Goal: Information Seeking & Learning: Learn about a topic

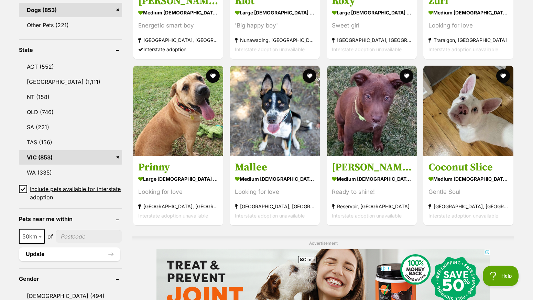
scroll to position [324, 0]
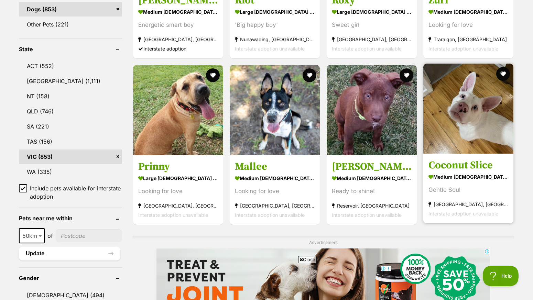
click at [450, 108] on img at bounding box center [469, 109] width 90 height 90
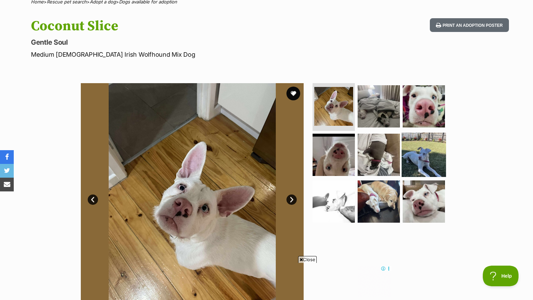
click at [412, 147] on img at bounding box center [424, 155] width 44 height 44
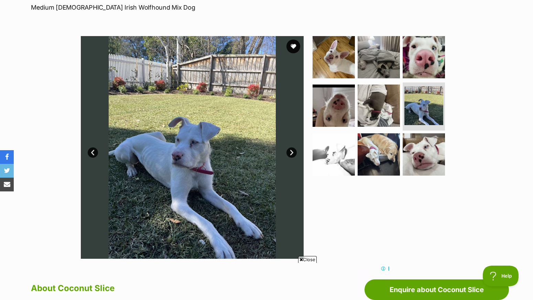
scroll to position [108, 0]
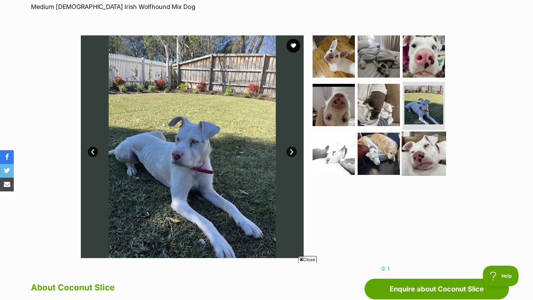
click at [422, 149] on img at bounding box center [424, 154] width 44 height 44
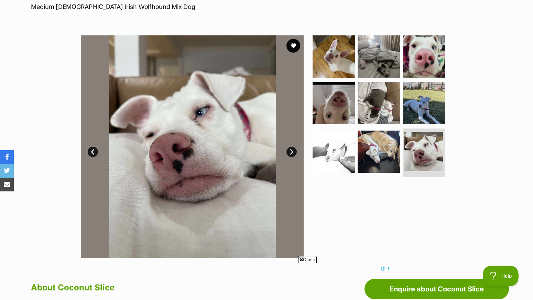
scroll to position [0, 0]
click at [290, 150] on link "Next" at bounding box center [292, 152] width 10 height 10
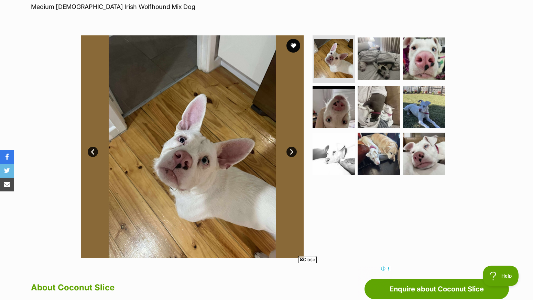
click at [290, 150] on link "Next" at bounding box center [292, 152] width 10 height 10
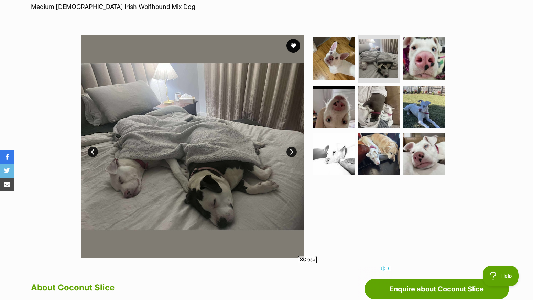
click at [290, 150] on link "Next" at bounding box center [292, 152] width 10 height 10
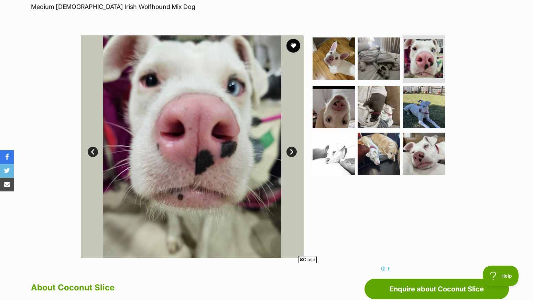
click at [290, 150] on link "Next" at bounding box center [292, 152] width 10 height 10
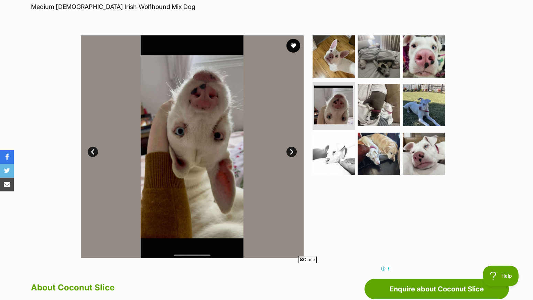
click at [290, 150] on link "Next" at bounding box center [292, 152] width 10 height 10
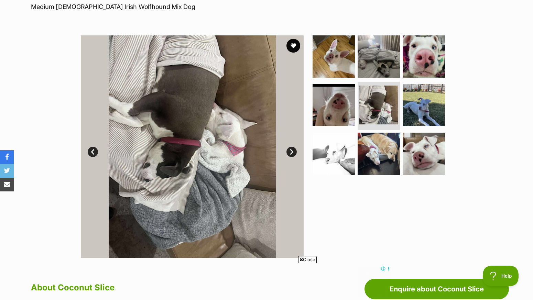
click at [290, 150] on link "Next" at bounding box center [292, 152] width 10 height 10
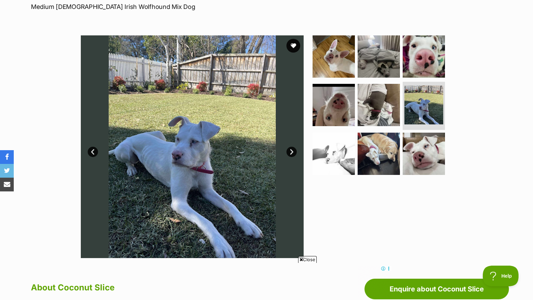
click at [290, 150] on link "Next" at bounding box center [292, 152] width 10 height 10
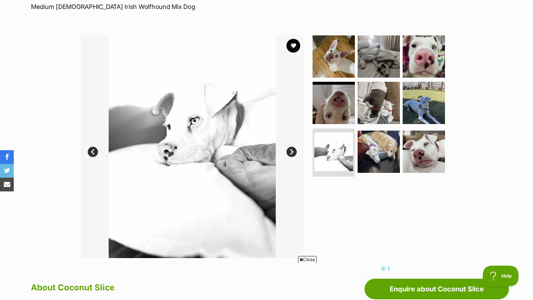
click at [290, 150] on link "Next" at bounding box center [292, 152] width 10 height 10
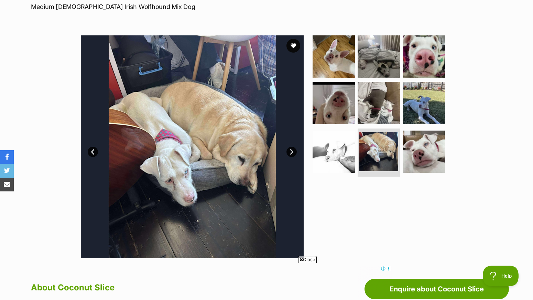
click at [290, 150] on link "Next" at bounding box center [292, 152] width 10 height 10
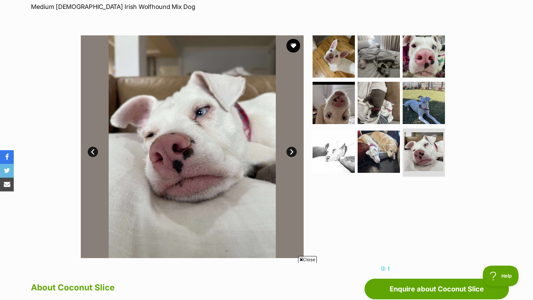
click at [290, 150] on link "Next" at bounding box center [292, 152] width 10 height 10
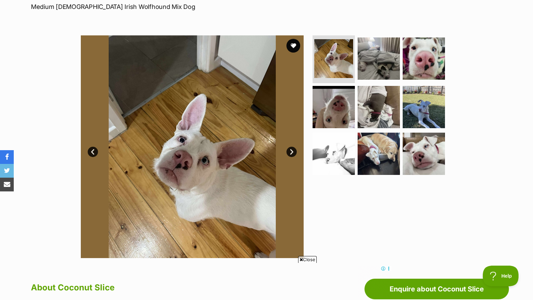
click at [290, 150] on link "Next" at bounding box center [292, 152] width 10 height 10
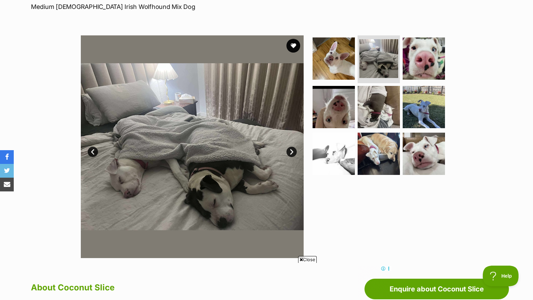
click at [290, 150] on link "Next" at bounding box center [292, 152] width 10 height 10
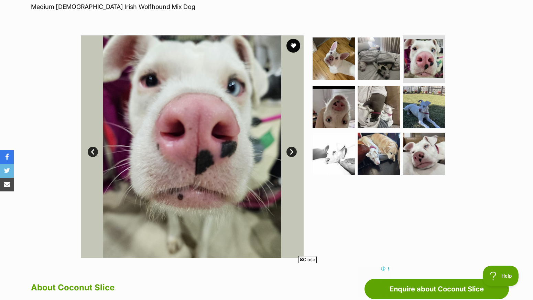
click at [290, 150] on link "Next" at bounding box center [292, 152] width 10 height 10
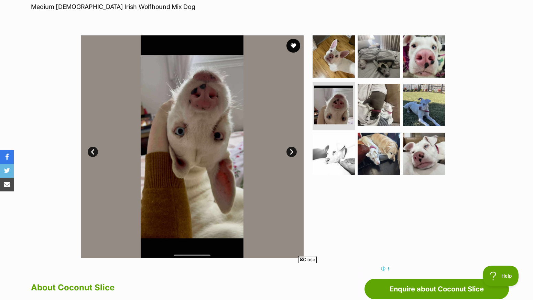
click at [290, 150] on link "Next" at bounding box center [292, 152] width 10 height 10
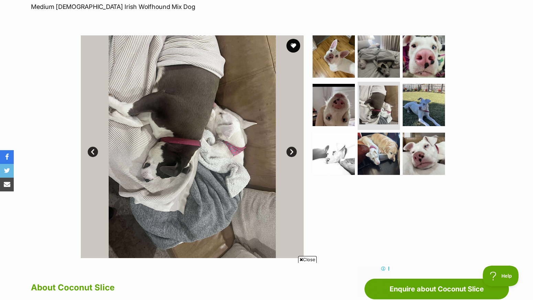
click at [290, 150] on link "Next" at bounding box center [292, 152] width 10 height 10
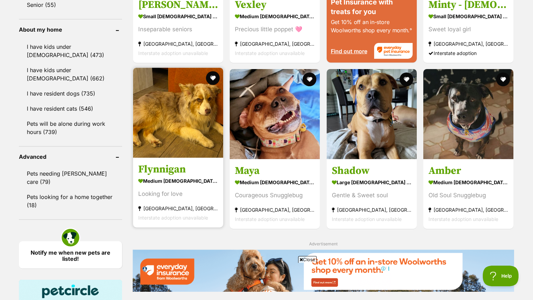
click at [187, 123] on img at bounding box center [178, 113] width 90 height 90
click at [171, 169] on h3 "Flynnigan" at bounding box center [178, 169] width 80 height 13
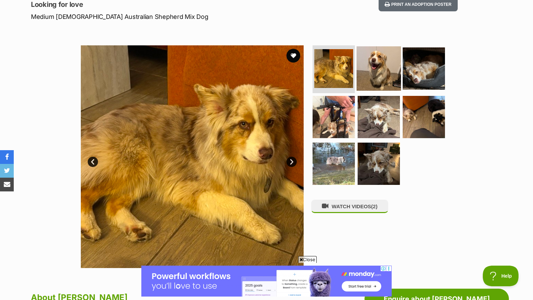
click at [378, 71] on img at bounding box center [379, 68] width 44 height 44
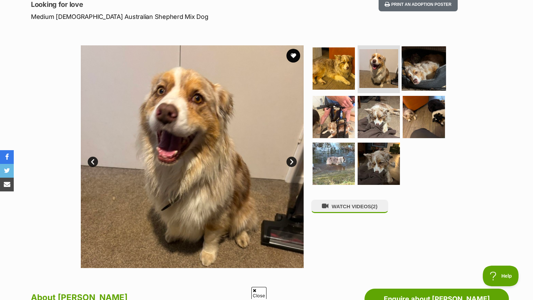
click at [423, 67] on img at bounding box center [424, 68] width 44 height 44
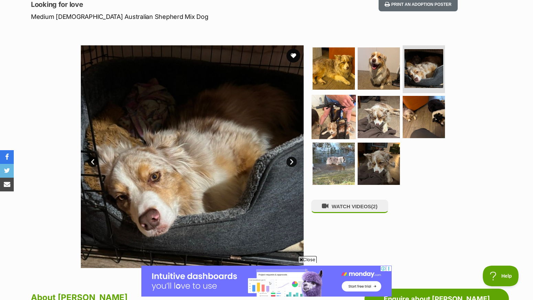
click at [335, 114] on img at bounding box center [334, 117] width 44 height 44
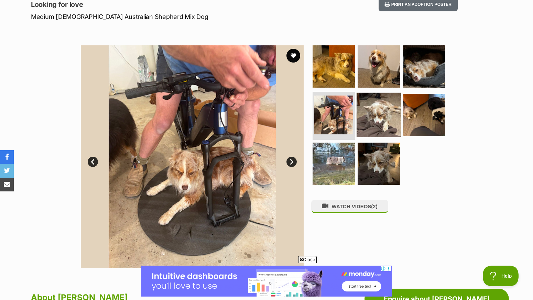
click at [376, 115] on img at bounding box center [379, 115] width 44 height 44
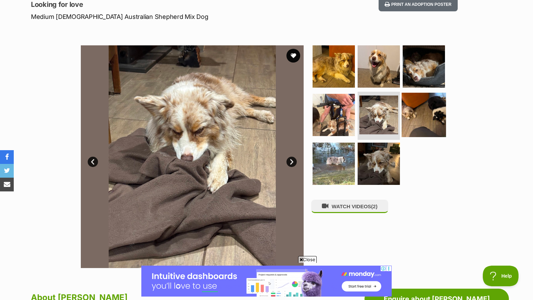
click at [420, 112] on img at bounding box center [424, 115] width 44 height 44
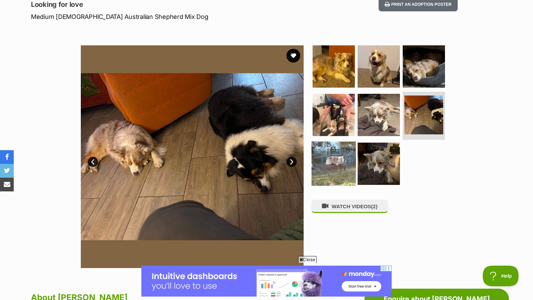
click at [332, 166] on img at bounding box center [334, 164] width 44 height 44
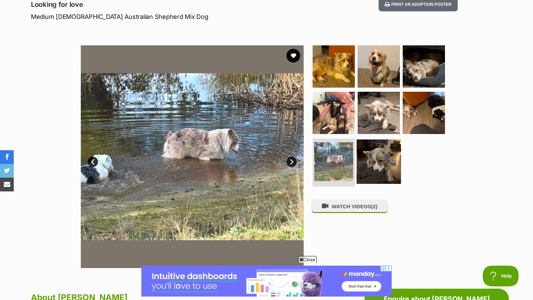
click at [385, 163] on img at bounding box center [379, 162] width 44 height 44
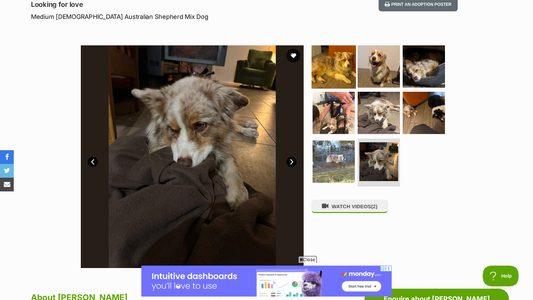
click at [336, 67] on img at bounding box center [334, 66] width 44 height 44
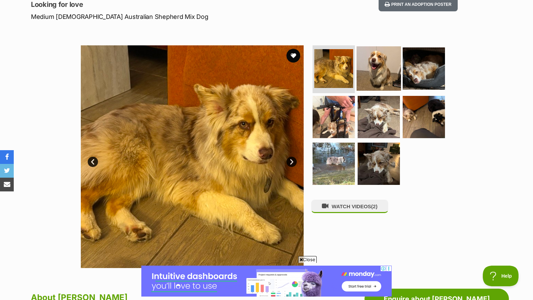
click at [377, 67] on img at bounding box center [379, 68] width 44 height 44
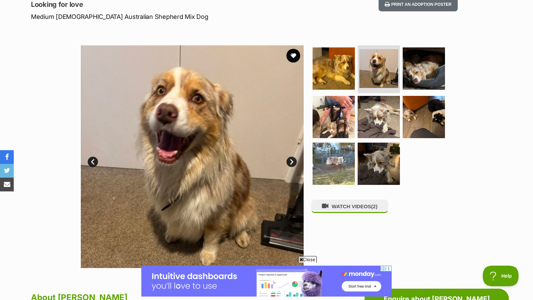
click at [291, 160] on link "Next" at bounding box center [292, 162] width 10 height 10
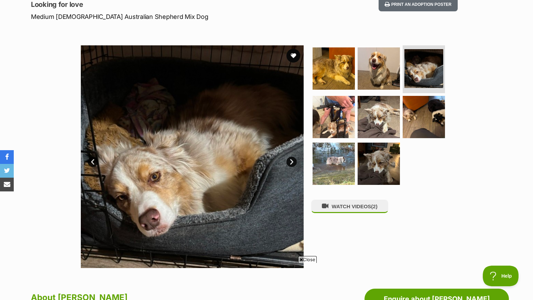
click at [291, 160] on link "Next" at bounding box center [292, 162] width 10 height 10
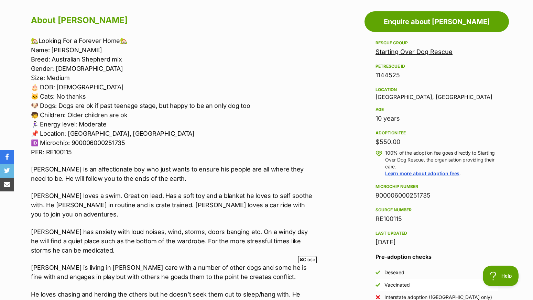
scroll to position [382, 0]
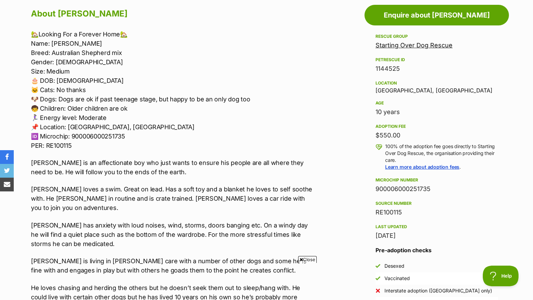
click at [396, 45] on link "Starting Over Dog Rescue" at bounding box center [414, 45] width 77 height 7
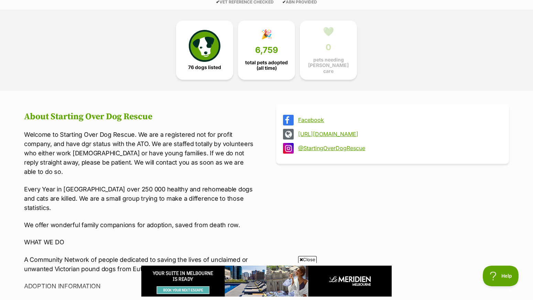
scroll to position [168, 0]
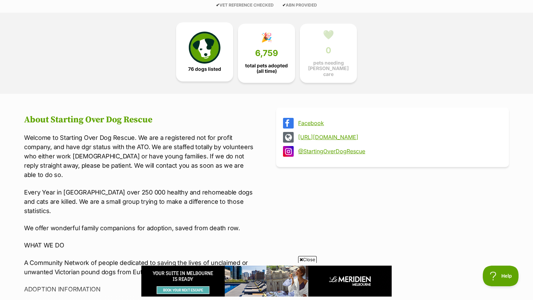
click at [208, 53] on img at bounding box center [205, 48] width 32 height 32
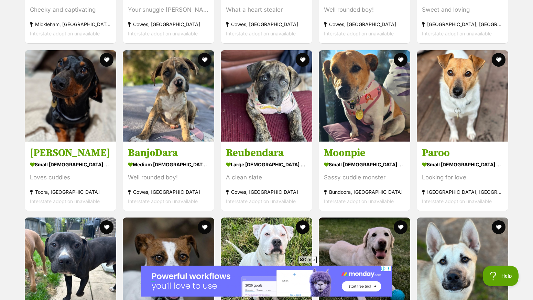
scroll to position [2131, 0]
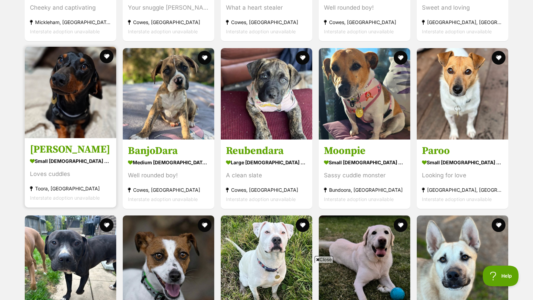
click at [63, 125] on img at bounding box center [71, 93] width 92 height 92
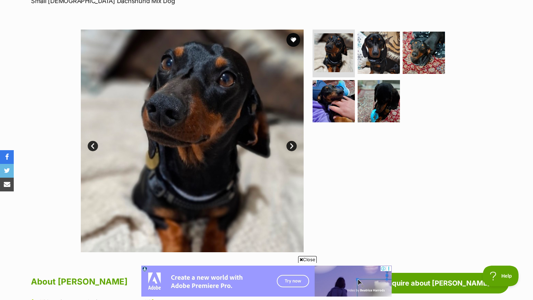
scroll to position [109, 0]
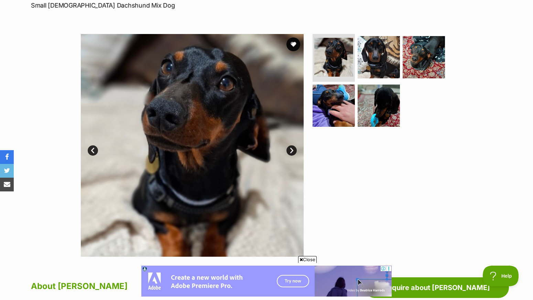
click at [292, 149] on link "Next" at bounding box center [292, 151] width 10 height 10
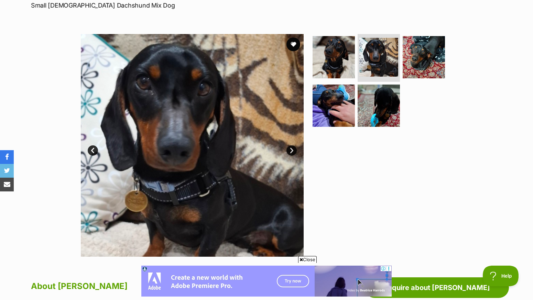
click at [292, 149] on link "Next" at bounding box center [292, 151] width 10 height 10
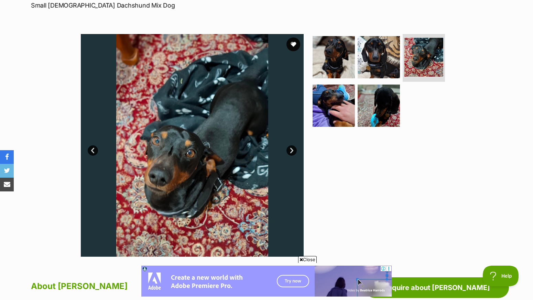
click at [291, 149] on link "Next" at bounding box center [292, 151] width 10 height 10
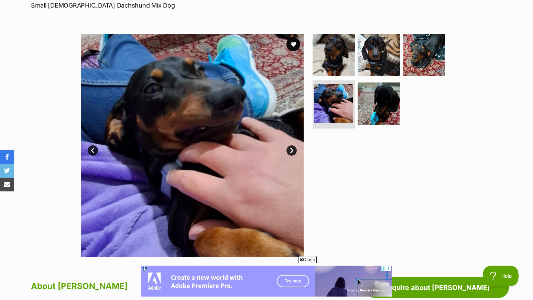
scroll to position [0, 0]
click at [291, 149] on link "Next" at bounding box center [292, 151] width 10 height 10
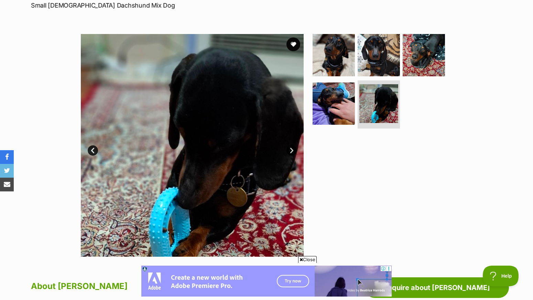
click at [291, 149] on link "Next" at bounding box center [292, 151] width 10 height 10
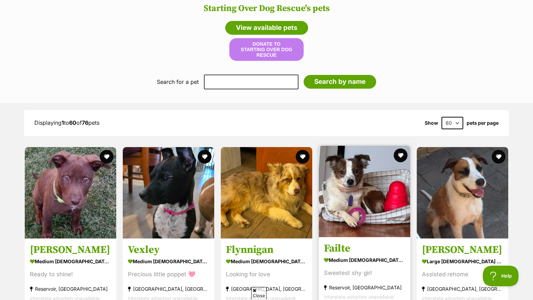
click at [364, 202] on img at bounding box center [365, 192] width 92 height 92
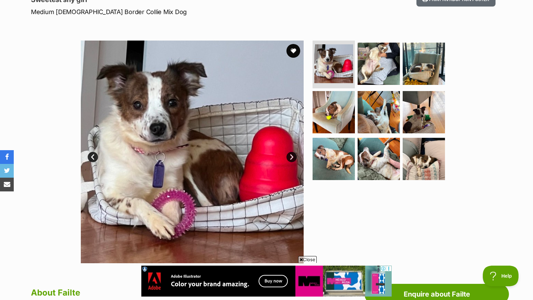
click at [292, 156] on link "Next" at bounding box center [292, 157] width 10 height 10
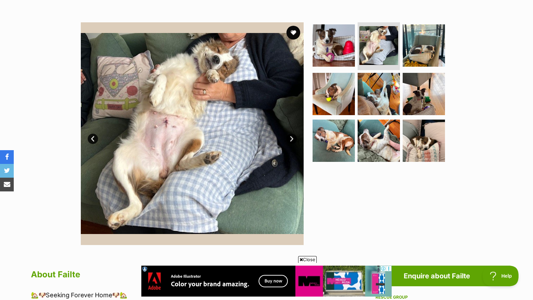
scroll to position [121, 0]
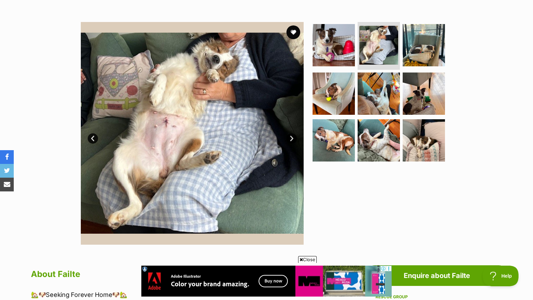
click at [291, 137] on link "Next" at bounding box center [292, 139] width 10 height 10
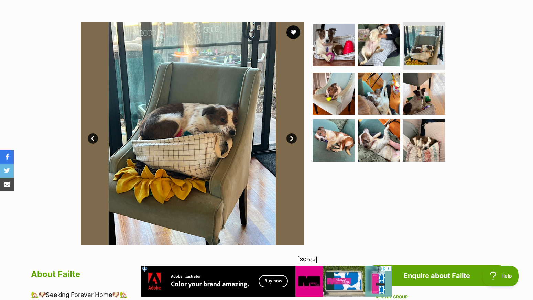
scroll to position [0, 0]
click at [291, 137] on link "Next" at bounding box center [292, 139] width 10 height 10
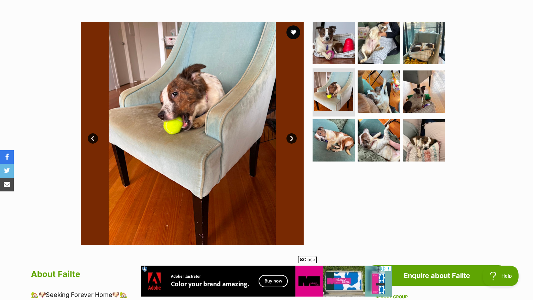
click at [291, 138] on link "Next" at bounding box center [292, 139] width 10 height 10
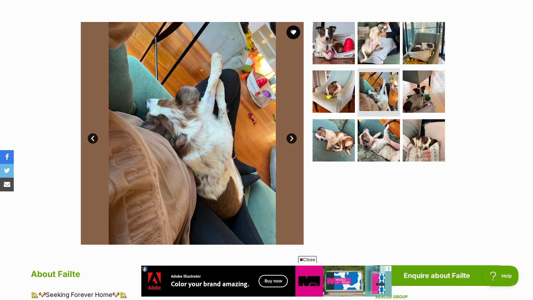
click at [291, 138] on link "Next" at bounding box center [292, 139] width 10 height 10
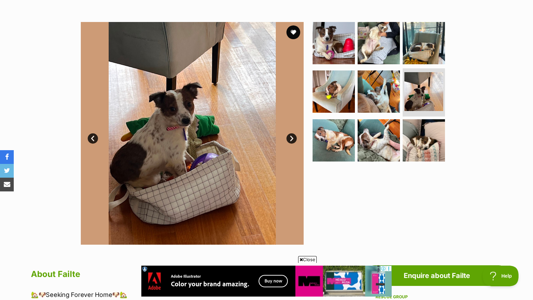
click at [291, 138] on link "Next" at bounding box center [292, 139] width 10 height 10
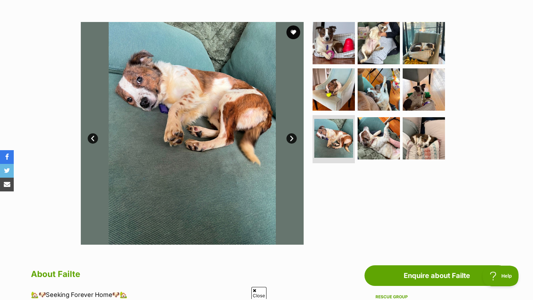
click at [291, 138] on link "Next" at bounding box center [292, 139] width 10 height 10
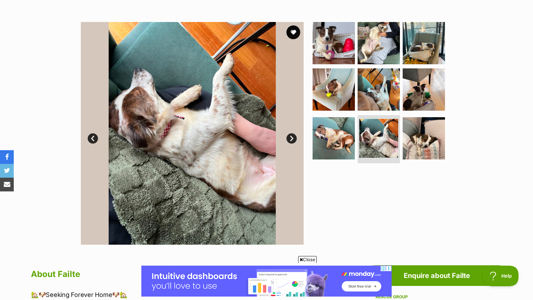
click at [291, 137] on link "Next" at bounding box center [292, 139] width 10 height 10
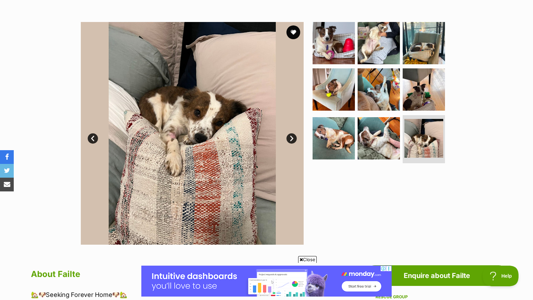
click at [291, 137] on link "Next" at bounding box center [292, 139] width 10 height 10
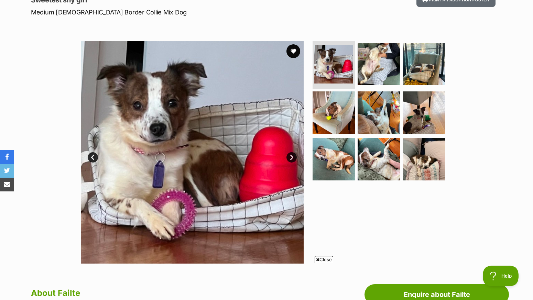
scroll to position [99, 0]
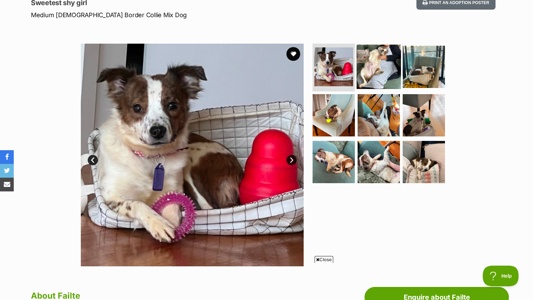
click at [375, 68] on img at bounding box center [379, 66] width 44 height 44
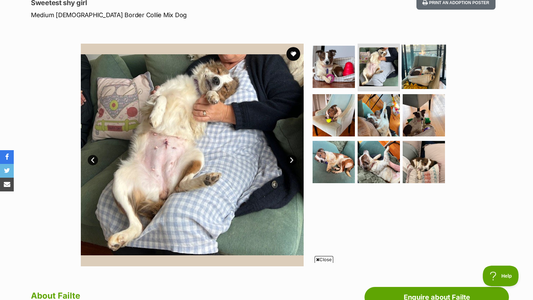
click at [418, 67] on img at bounding box center [424, 66] width 44 height 44
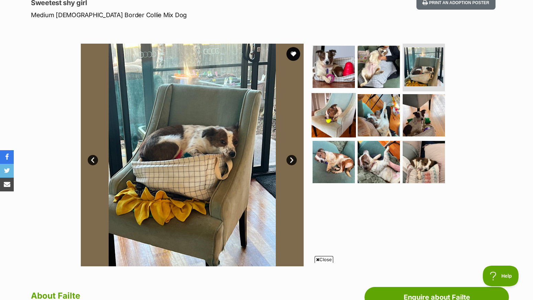
click at [338, 114] on img at bounding box center [334, 115] width 44 height 44
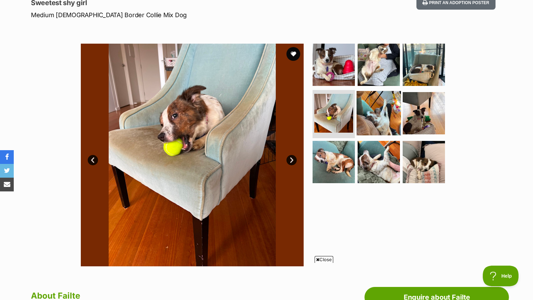
click at [384, 115] on img at bounding box center [379, 113] width 44 height 44
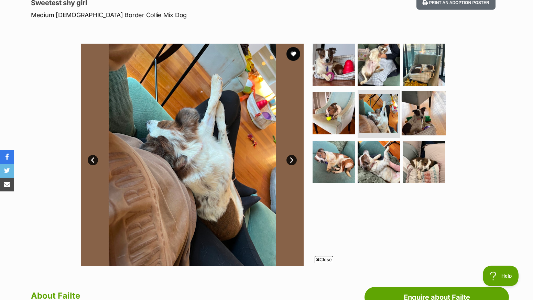
click at [418, 114] on img at bounding box center [424, 113] width 44 height 44
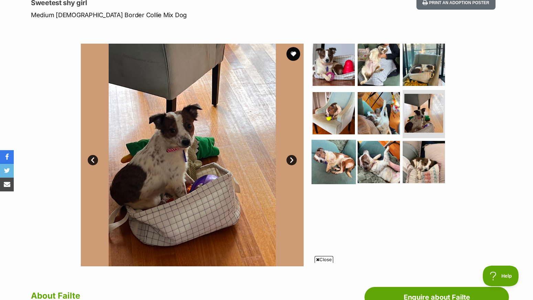
click at [335, 159] on img at bounding box center [334, 162] width 44 height 44
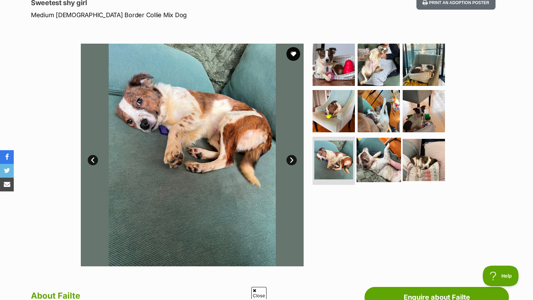
click at [376, 159] on img at bounding box center [379, 160] width 44 height 44
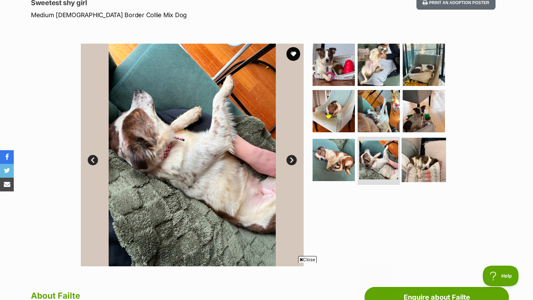
scroll to position [0, 0]
click at [423, 158] on img at bounding box center [424, 160] width 44 height 44
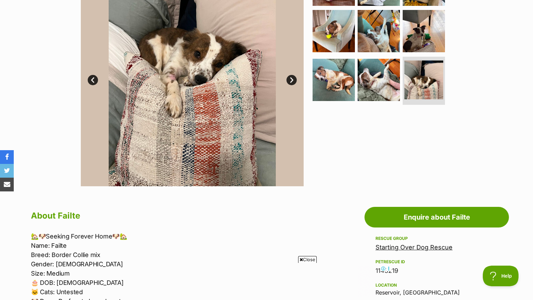
scroll to position [180, 0]
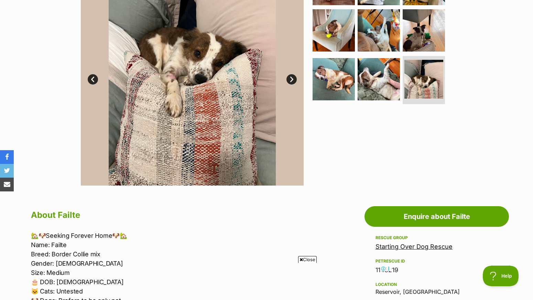
click at [300, 260] on icon at bounding box center [301, 260] width 3 height 4
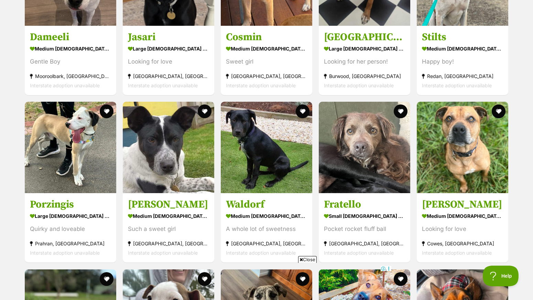
scroll to position [1074, 0]
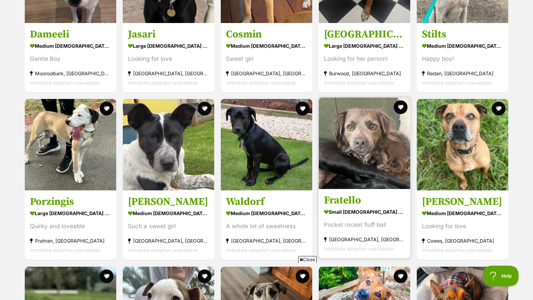
click at [357, 138] on img at bounding box center [365, 144] width 92 height 92
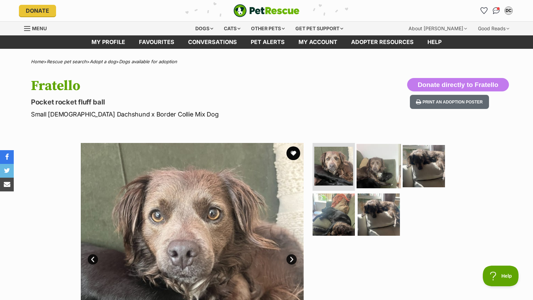
click at [382, 167] on img at bounding box center [379, 166] width 44 height 44
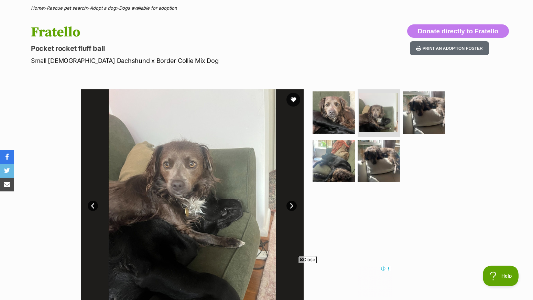
scroll to position [53, 0]
click at [416, 107] on img at bounding box center [424, 113] width 44 height 44
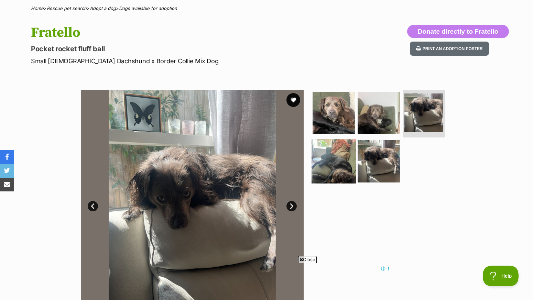
scroll to position [0, 0]
click at [334, 157] on img at bounding box center [334, 161] width 44 height 44
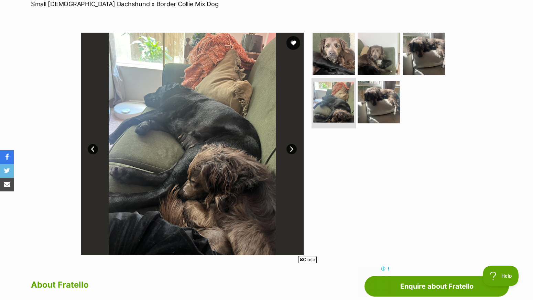
scroll to position [111, 0]
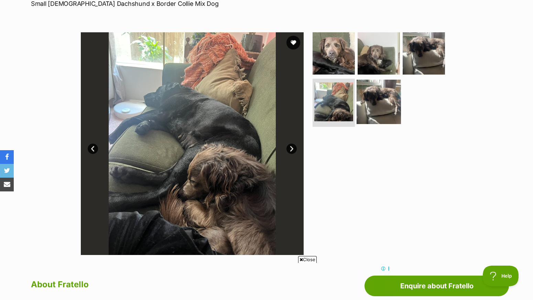
click at [374, 96] on img at bounding box center [379, 102] width 44 height 44
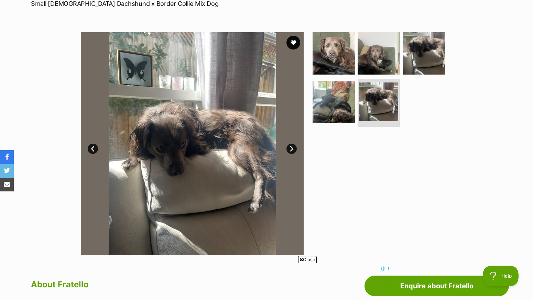
click at [292, 148] on link "Next" at bounding box center [292, 149] width 10 height 10
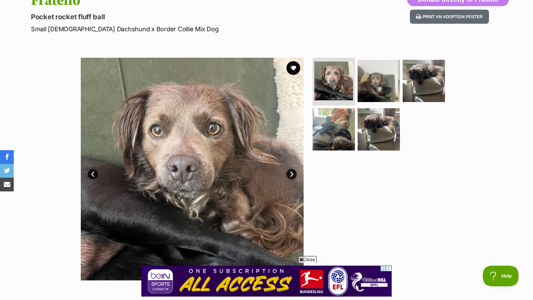
scroll to position [87, 0]
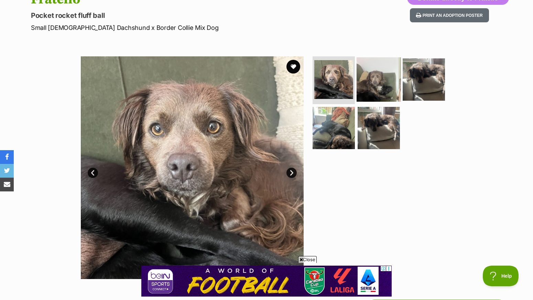
click at [377, 81] on img at bounding box center [379, 79] width 44 height 44
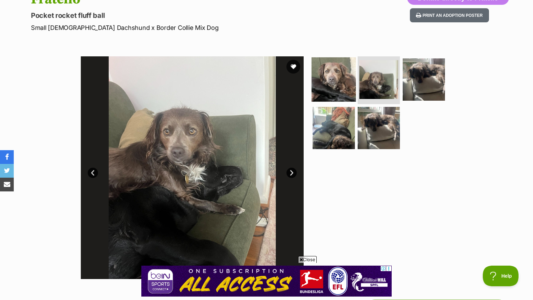
click at [334, 78] on img at bounding box center [334, 79] width 44 height 44
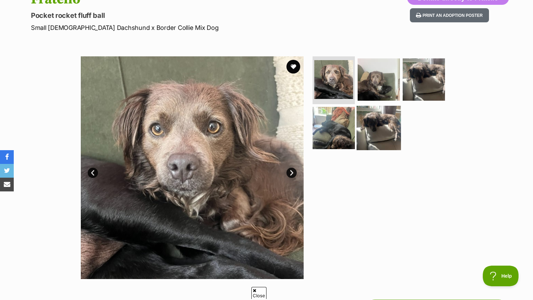
click at [382, 131] on img at bounding box center [379, 128] width 44 height 44
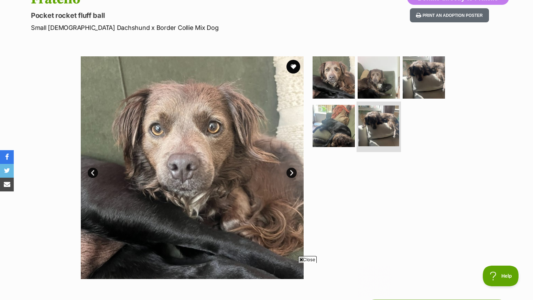
scroll to position [0, 0]
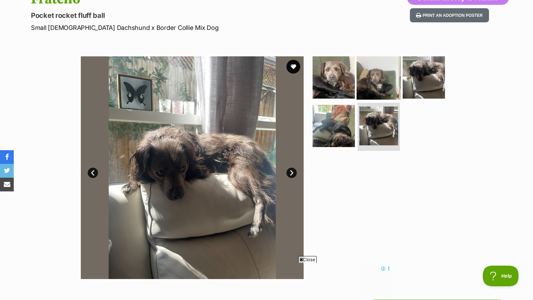
click at [375, 81] on img at bounding box center [379, 77] width 44 height 44
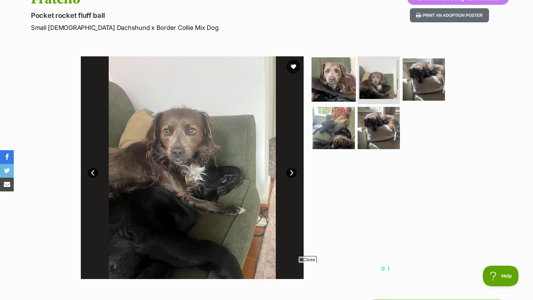
click at [330, 75] on img at bounding box center [334, 79] width 44 height 44
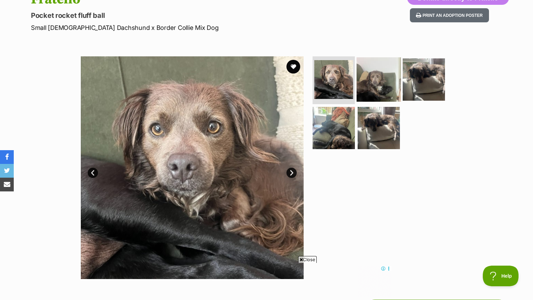
click at [373, 78] on img at bounding box center [379, 79] width 44 height 44
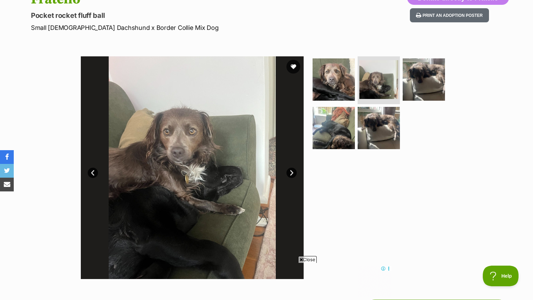
drag, startPoint x: 215, startPoint y: 176, endPoint x: 500, endPoint y: 302, distance: 311.8
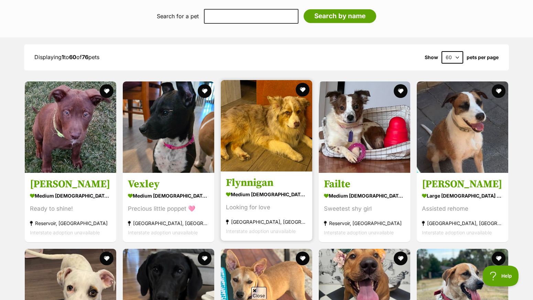
click at [266, 137] on img at bounding box center [267, 126] width 92 height 92
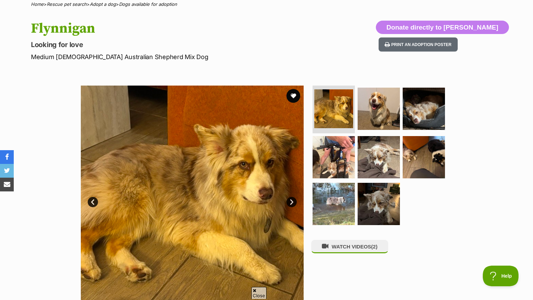
scroll to position [57, 0]
click at [377, 105] on img at bounding box center [379, 108] width 44 height 44
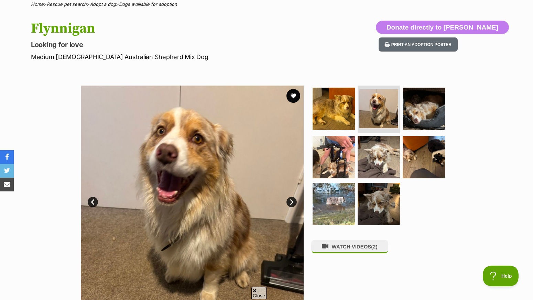
scroll to position [0, 0]
click at [290, 201] on link "Next" at bounding box center [292, 202] width 10 height 10
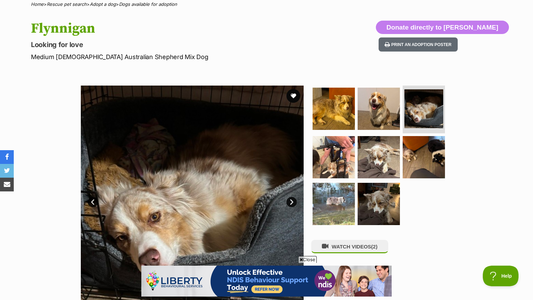
click at [290, 201] on link "Next" at bounding box center [292, 202] width 10 height 10
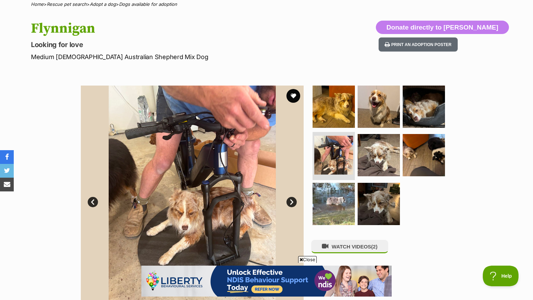
click at [290, 201] on link "Next" at bounding box center [292, 202] width 10 height 10
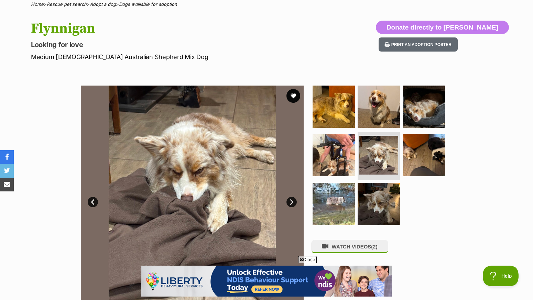
click at [290, 201] on link "Next" at bounding box center [292, 202] width 10 height 10
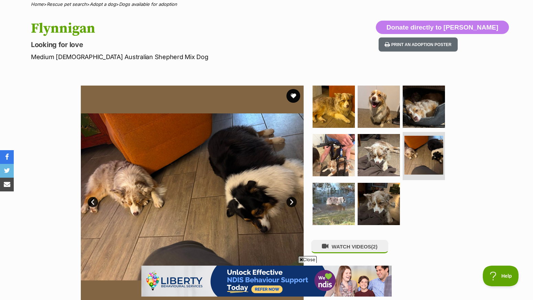
click at [290, 201] on link "Next" at bounding box center [292, 202] width 10 height 10
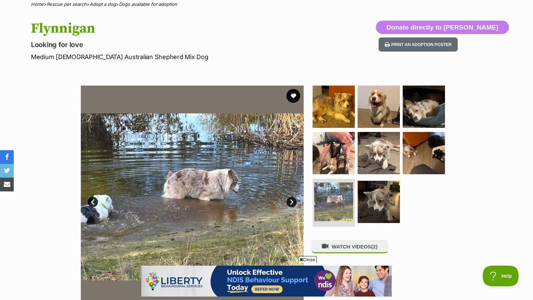
click at [290, 201] on link "Next" at bounding box center [292, 202] width 10 height 10
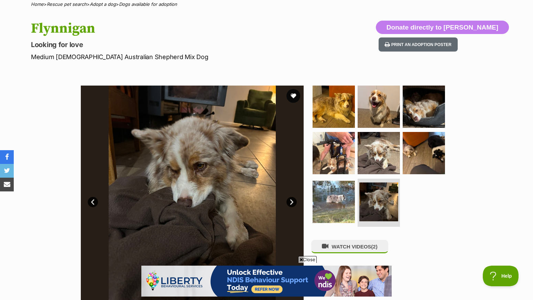
click at [290, 201] on link "Next" at bounding box center [292, 202] width 10 height 10
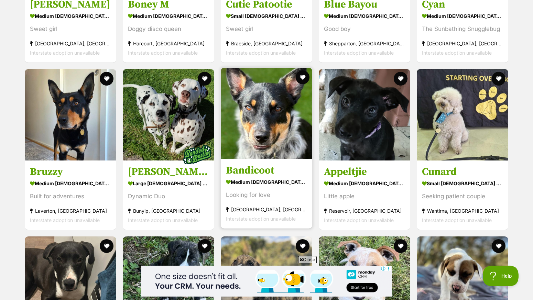
scroll to position [1776, 0]
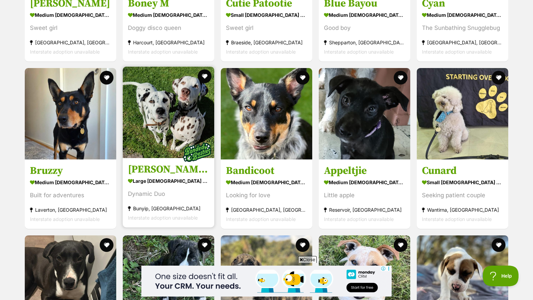
click at [162, 118] on img at bounding box center [169, 113] width 92 height 92
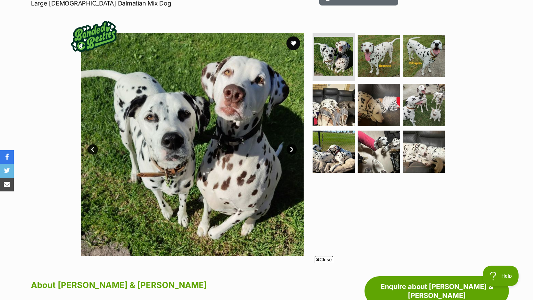
click at [291, 146] on link "Next" at bounding box center [292, 150] width 10 height 10
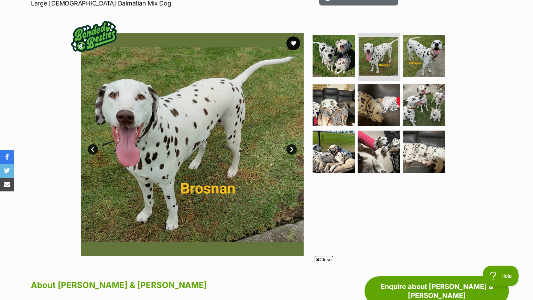
click at [291, 146] on link "Next" at bounding box center [292, 150] width 10 height 10
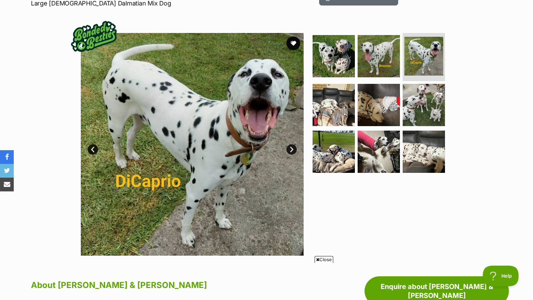
click at [291, 146] on link "Next" at bounding box center [292, 150] width 10 height 10
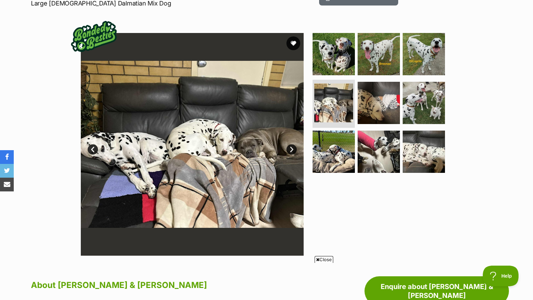
click at [291, 146] on link "Next" at bounding box center [292, 150] width 10 height 10
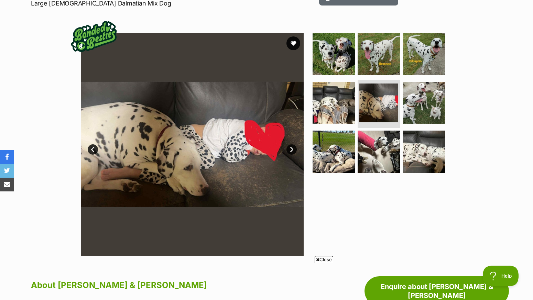
click at [291, 146] on link "Next" at bounding box center [292, 150] width 10 height 10
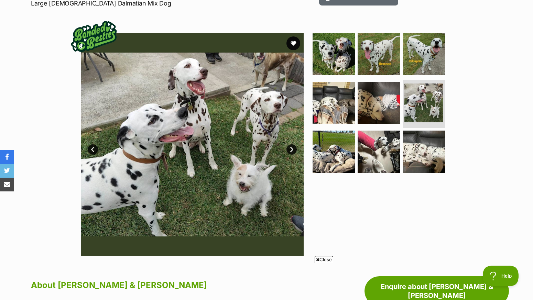
click at [291, 146] on link "Next" at bounding box center [292, 150] width 10 height 10
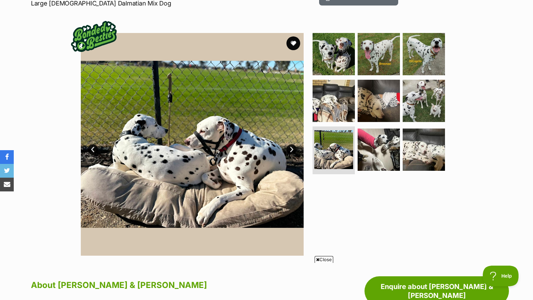
click at [291, 146] on link "Next" at bounding box center [292, 150] width 10 height 10
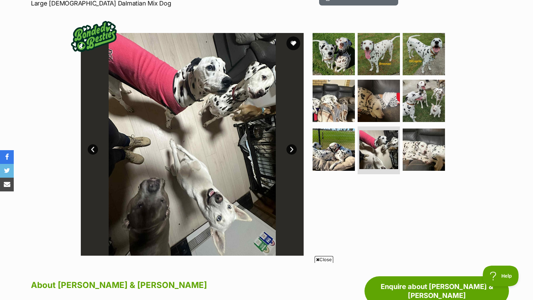
click at [291, 146] on link "Next" at bounding box center [292, 150] width 10 height 10
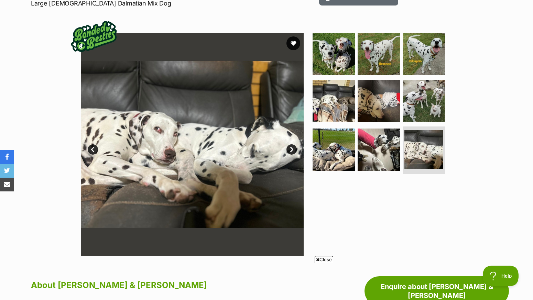
click at [291, 147] on link "Next" at bounding box center [292, 150] width 10 height 10
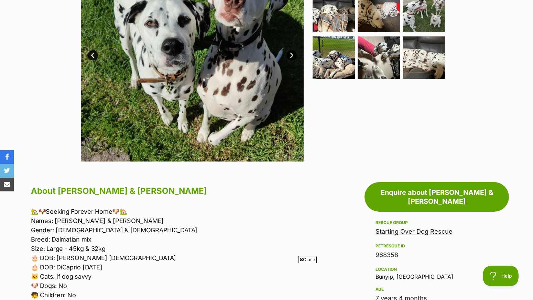
scroll to position [120, 0]
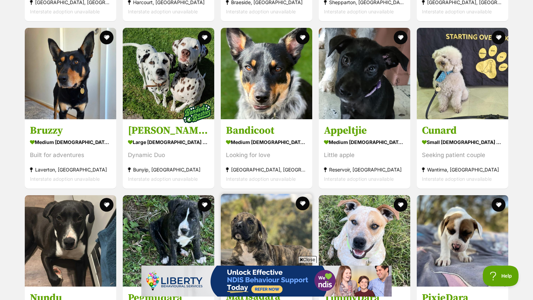
scroll to position [1822, 0]
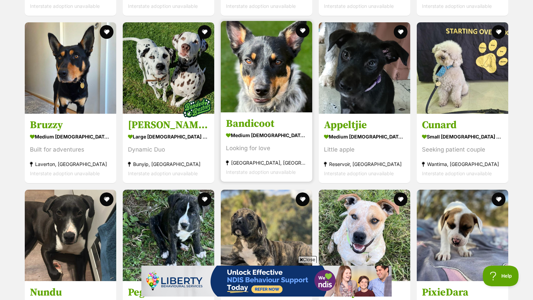
click at [281, 70] on img at bounding box center [267, 67] width 92 height 92
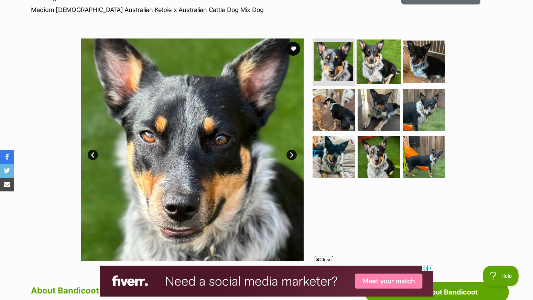
click at [374, 58] on img at bounding box center [379, 61] width 44 height 44
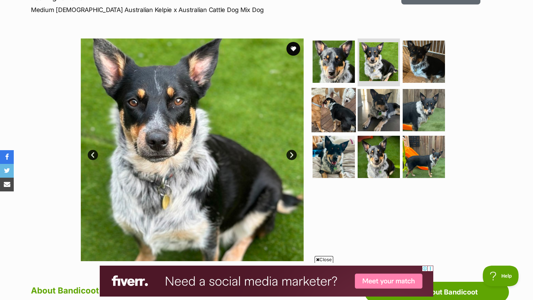
click at [330, 107] on img at bounding box center [334, 110] width 44 height 44
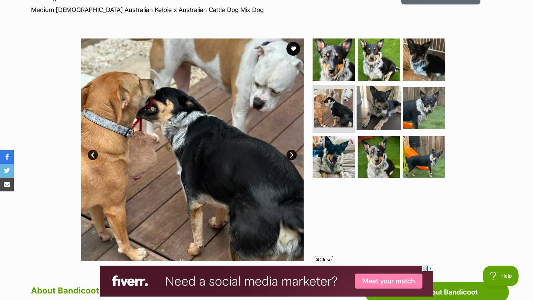
click at [371, 104] on img at bounding box center [379, 108] width 44 height 44
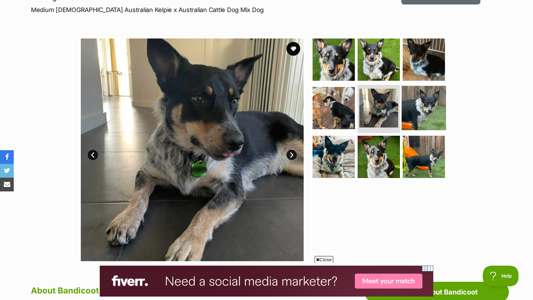
click at [416, 105] on img at bounding box center [424, 108] width 44 height 44
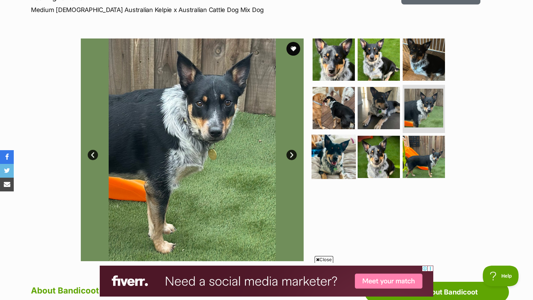
click at [338, 158] on img at bounding box center [334, 157] width 44 height 44
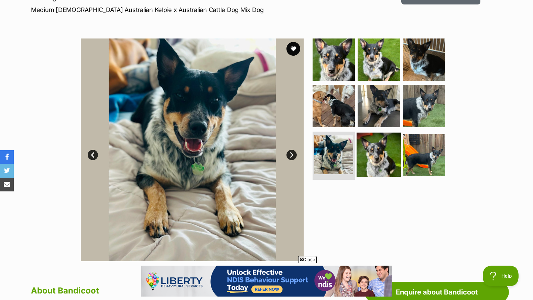
click at [377, 149] on img at bounding box center [379, 155] width 44 height 44
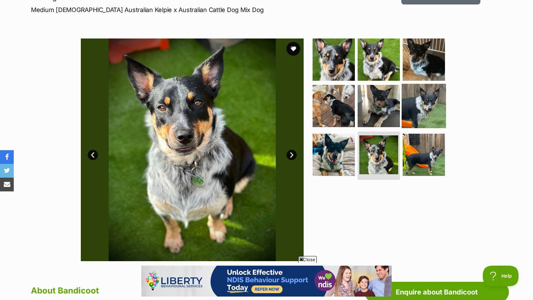
click at [429, 102] on img at bounding box center [424, 106] width 44 height 44
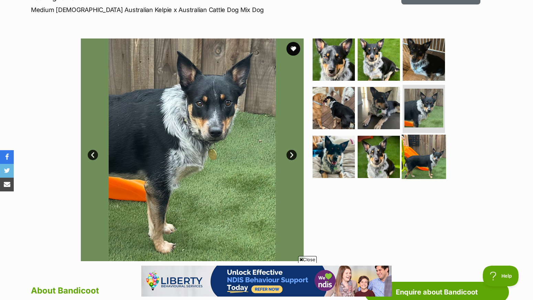
click at [430, 159] on img at bounding box center [424, 157] width 44 height 44
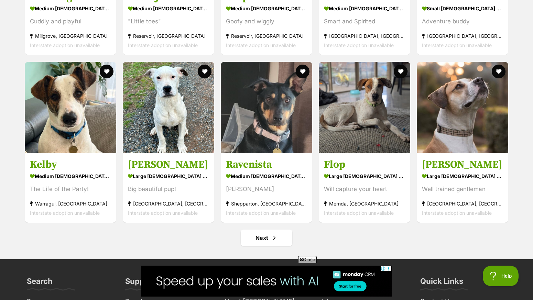
scroll to position [2619, 0]
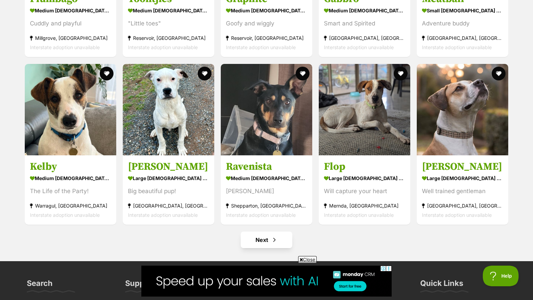
click at [272, 236] on span "Next page" at bounding box center [274, 240] width 7 height 8
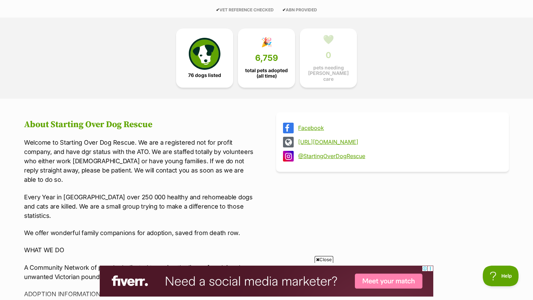
scroll to position [162, 0]
